Goal: Complete application form

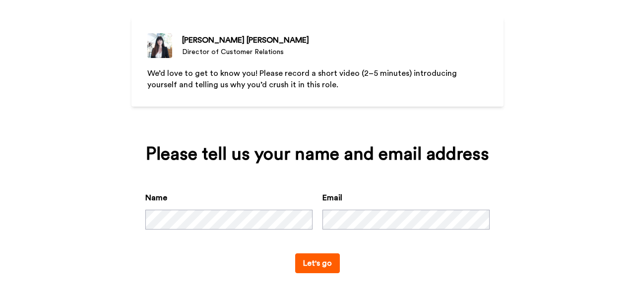
scroll to position [88, 0]
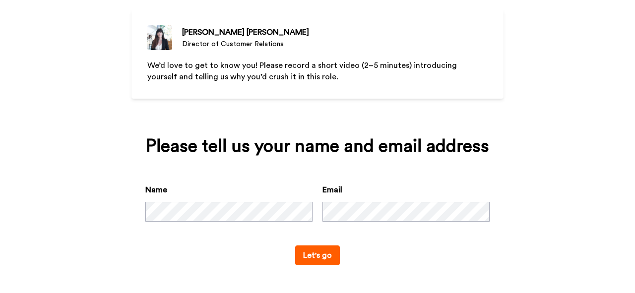
click at [314, 259] on button "Let's go" at bounding box center [317, 255] width 45 height 20
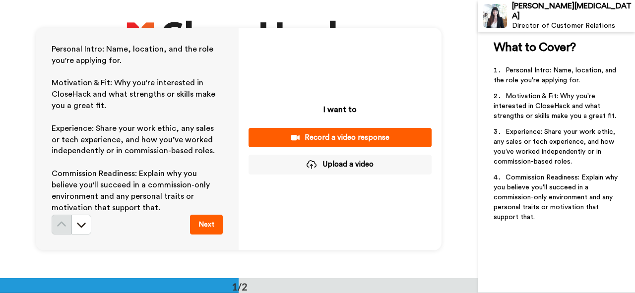
click at [336, 138] on div "Record a video response" at bounding box center [339, 137] width 167 height 10
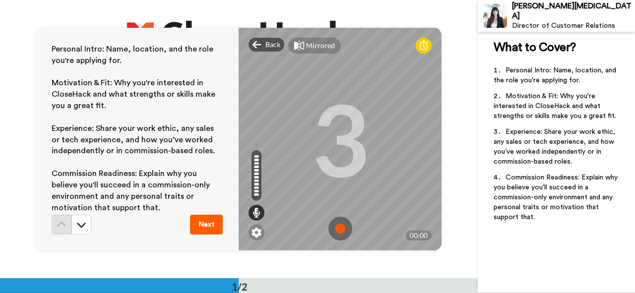
click at [339, 231] on img at bounding box center [340, 229] width 24 height 24
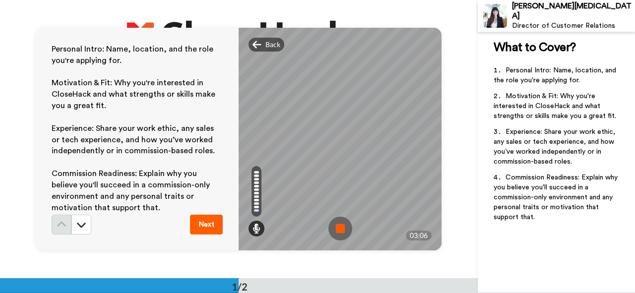
click at [339, 231] on img at bounding box center [340, 229] width 24 height 24
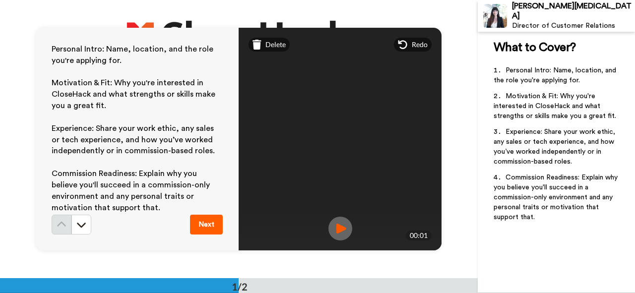
click at [337, 231] on img at bounding box center [340, 229] width 24 height 24
click at [79, 225] on icon at bounding box center [81, 225] width 10 height 10
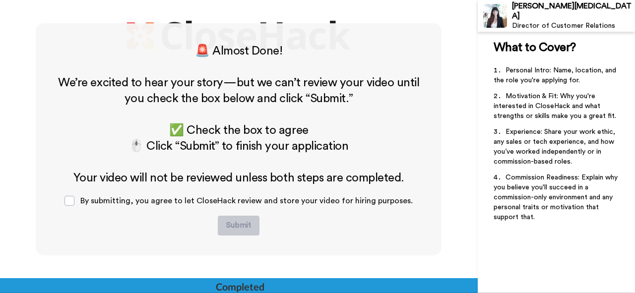
scroll to position [255, 0]
click at [74, 200] on span at bounding box center [69, 200] width 10 height 10
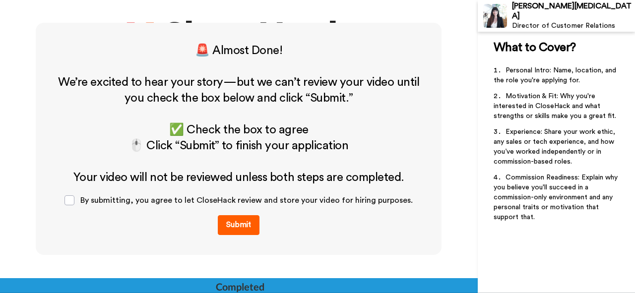
click at [232, 229] on button "Submit" at bounding box center [239, 225] width 42 height 20
